Goal: Transaction & Acquisition: Purchase product/service

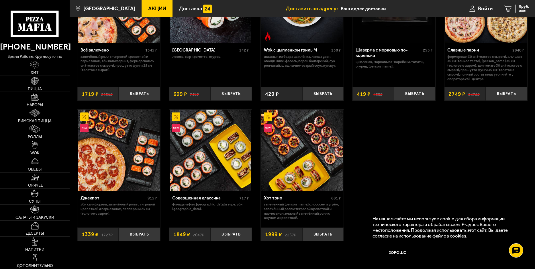
scroll to position [373, 0]
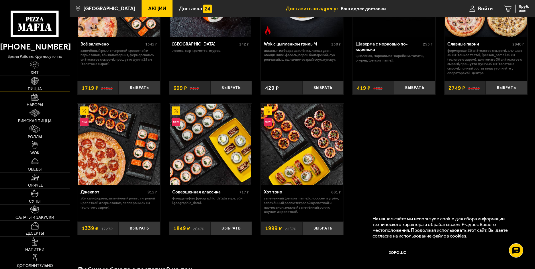
click at [35, 83] on img at bounding box center [35, 81] width 8 height 8
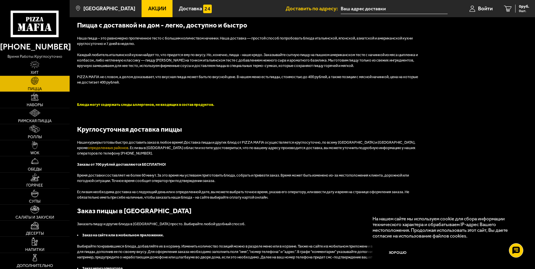
scroll to position [1089, 0]
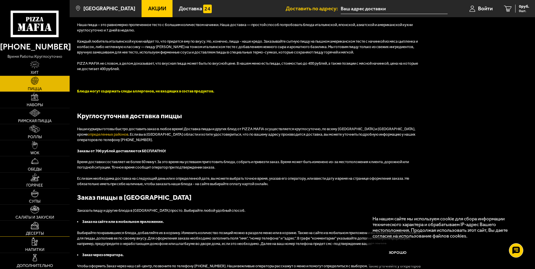
click at [34, 230] on link "Десерты" at bounding box center [35, 229] width 70 height 16
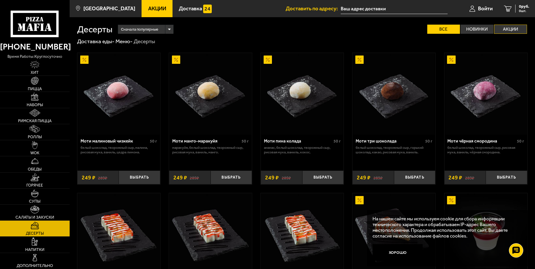
click at [506, 29] on label "Акции" at bounding box center [510, 29] width 33 height 9
click at [0, 0] on input "Акции" at bounding box center [0, 0] width 0 height 0
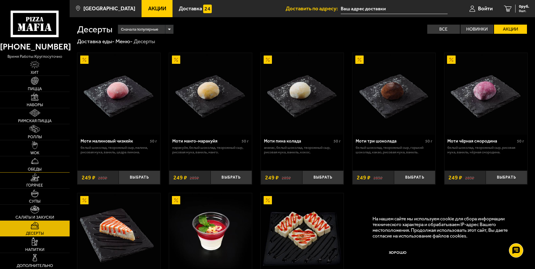
click at [33, 161] on img at bounding box center [35, 161] width 8 height 8
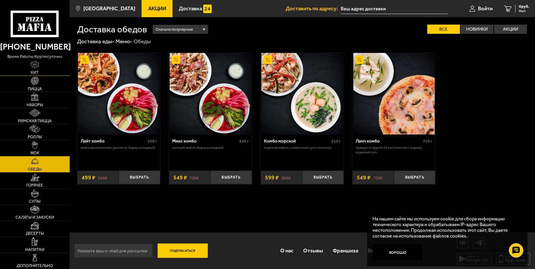
click at [32, 64] on img at bounding box center [34, 65] width 9 height 8
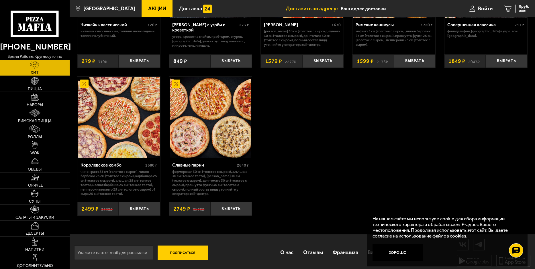
scroll to position [419, 0]
